Goal: Check status: Check status

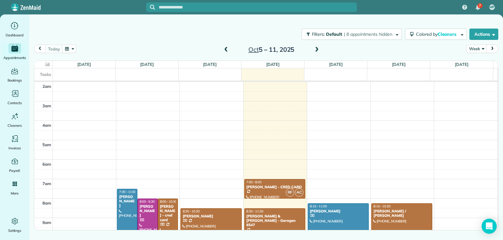
scroll to position [98, 0]
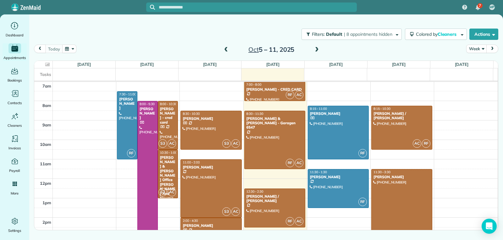
click at [313, 50] on span at bounding box center [316, 50] width 7 height 6
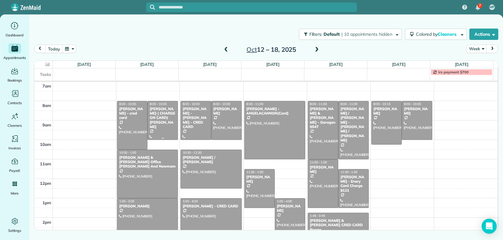
click at [157, 123] on div "[PERSON_NAME] ( CHARGE ON CARD) [PERSON_NAME]" at bounding box center [162, 118] width 27 height 23
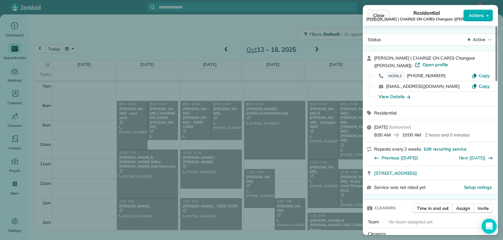
click at [373, 18] on span "Close" at bounding box center [378, 15] width 11 height 6
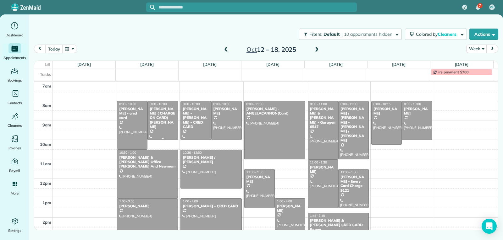
click at [160, 118] on div "[PERSON_NAME] ( CHARGE ON CARD) [PERSON_NAME]" at bounding box center [162, 118] width 27 height 23
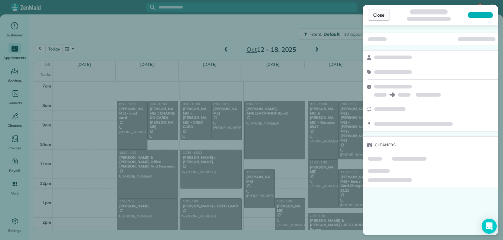
click at [381, 15] on span "Close" at bounding box center [378, 15] width 11 height 6
